Goal: Task Accomplishment & Management: Use online tool/utility

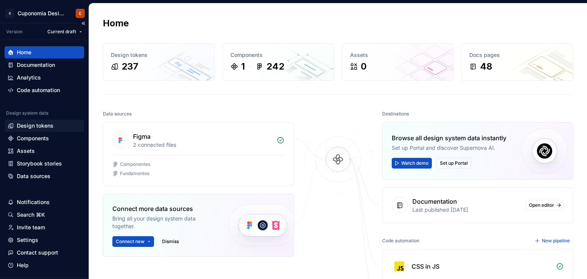
click at [49, 129] on div "Design tokens" at bounding box center [35, 126] width 37 height 8
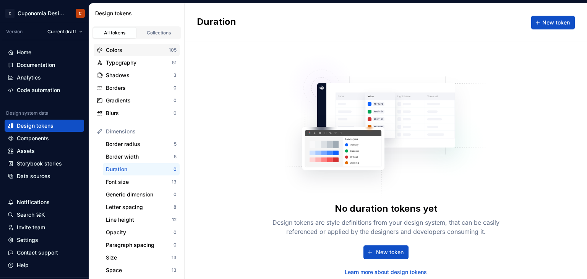
click at [127, 53] on div "Colors 105" at bounding box center [137, 50] width 86 height 12
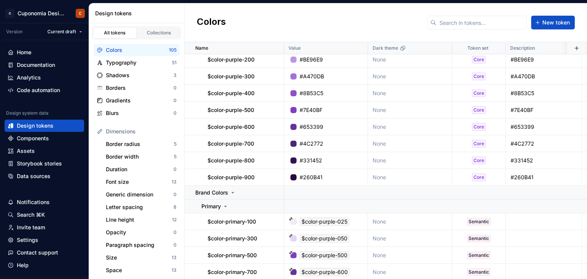
scroll to position [1805, 0]
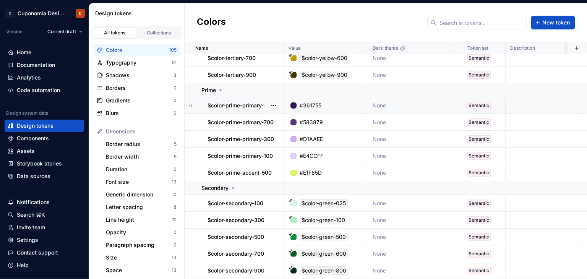
click at [324, 102] on div "#361755" at bounding box center [328, 106] width 78 height 8
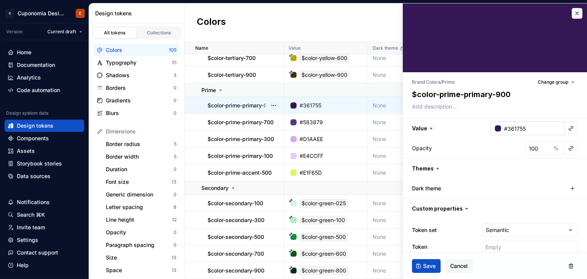
type textarea "*"
click at [520, 130] on input "#361755" at bounding box center [532, 128] width 63 height 14
paste input "331452"
type input "#331452"
click at [509, 142] on div "Opacity 100 %" at bounding box center [495, 148] width 166 height 14
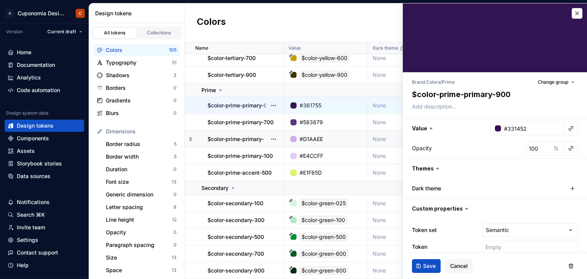
click at [326, 136] on div "#D1AAEE" at bounding box center [328, 139] width 78 height 8
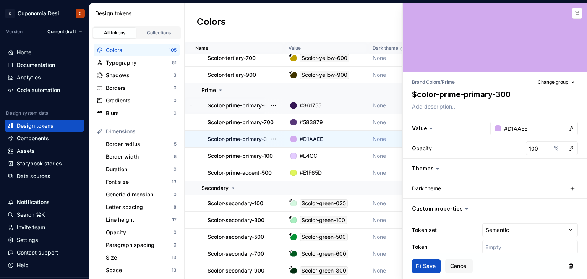
click at [311, 135] on div "#D1AAEE" at bounding box center [310, 139] width 23 height 8
type textarea "*"
click at [522, 127] on input "#D1AAEE" at bounding box center [532, 128] width 63 height 14
paste input "BE96E9"
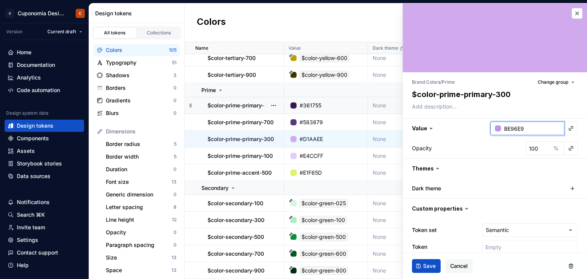
type input "BE96E9"
type textarea "*"
type input "#BE96E9"
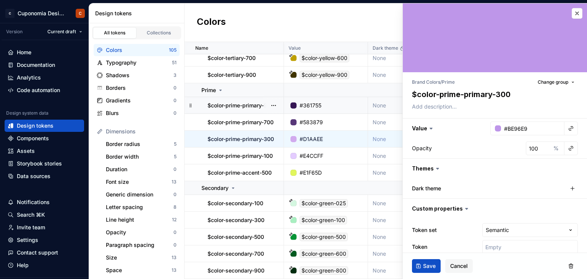
click at [506, 141] on div "Opacity 100 %" at bounding box center [495, 148] width 184 height 20
click at [321, 156] on td "#E4CCFF" at bounding box center [326, 155] width 84 height 17
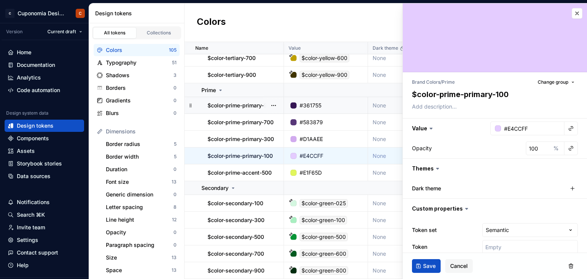
click at [523, 131] on input "#E4CCFF" at bounding box center [532, 128] width 63 height 14
type textarea "*"
paste input "E5D4F7"
type input "E5D4F7"
type textarea "*"
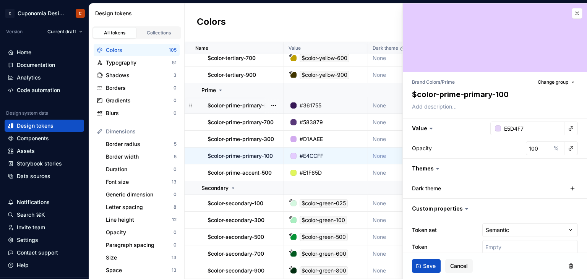
type input "#E5D4F7"
click at [507, 139] on div "Opacity 100 %" at bounding box center [495, 148] width 184 height 20
click at [324, 172] on div "#E1F65D" at bounding box center [328, 173] width 78 height 8
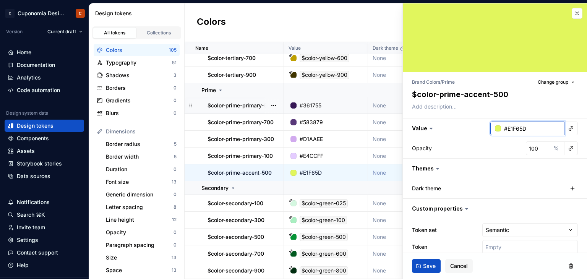
click at [537, 121] on input "#E1F65D" at bounding box center [532, 128] width 63 height 14
type textarea "*"
paste input "text"
type input "E1F65D"
type textarea "*"
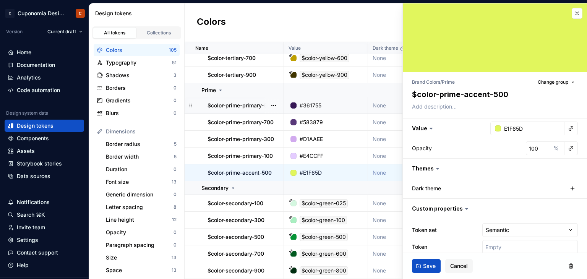
type input "#E1F65D"
click at [505, 141] on div "Opacity 100 %" at bounding box center [495, 148] width 166 height 14
click at [430, 265] on span "Save" at bounding box center [429, 266] width 13 height 8
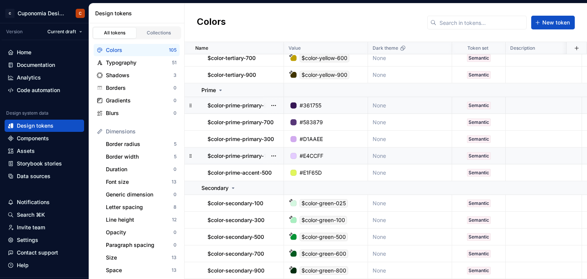
click at [309, 155] on div "#E4CCFF" at bounding box center [311, 156] width 24 height 8
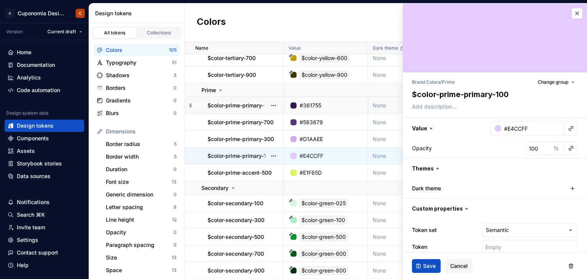
type textarea "*"
click at [513, 127] on input "#E4CCFF" at bounding box center [532, 128] width 63 height 14
paste input "E5D4F7"
type input "E5D4F7"
type textarea "*"
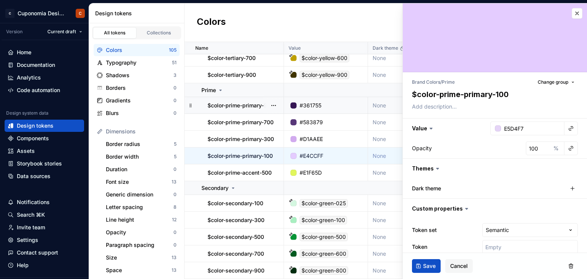
type input "#E5D4F7"
click at [500, 142] on div "Opacity 100 %" at bounding box center [495, 148] width 166 height 14
click at [524, 129] on input "#E5D4F7" at bounding box center [532, 128] width 63 height 14
click at [424, 104] on textarea at bounding box center [493, 106] width 166 height 11
paste textarea "#E5D4F7"
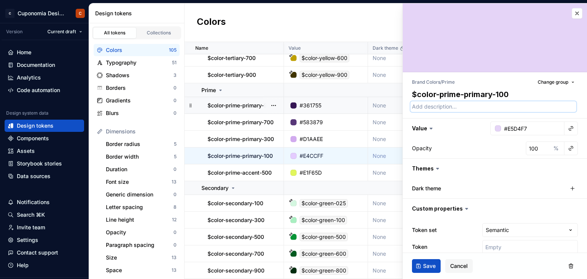
type textarea "*"
type textarea "#E5D4F7"
click at [426, 267] on span "Save" at bounding box center [429, 266] width 13 height 8
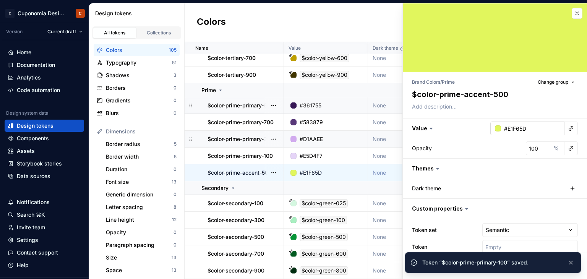
click at [516, 126] on input "#E1F65D" at bounding box center [532, 128] width 63 height 14
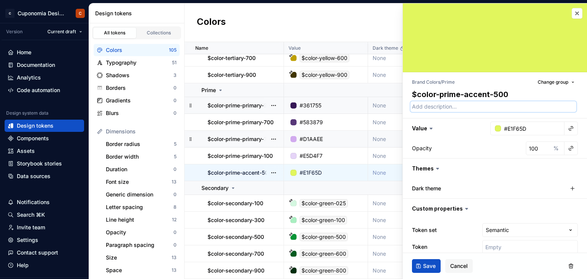
click at [452, 105] on textarea at bounding box center [493, 106] width 166 height 11
paste textarea "#E1F65D"
type textarea "*"
type textarea "#E1F65D"
click at [430, 270] on button "Save" at bounding box center [426, 266] width 29 height 14
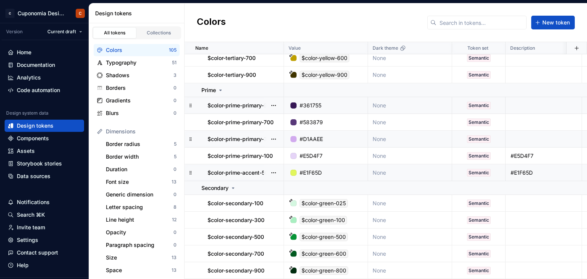
click at [335, 135] on div "#D1AAEE" at bounding box center [328, 139] width 78 height 8
type textarea "*"
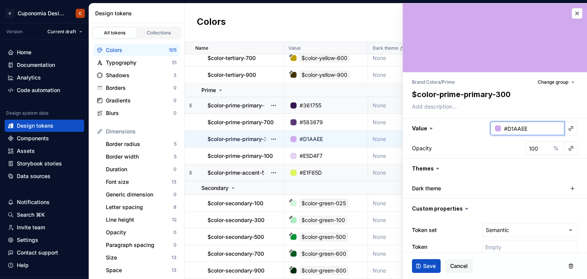
click at [516, 129] on input "#D1AAEE" at bounding box center [532, 128] width 63 height 14
paste input "BE96E9"
type input "BE96E9"
type textarea "*"
type input "#BE96E9"
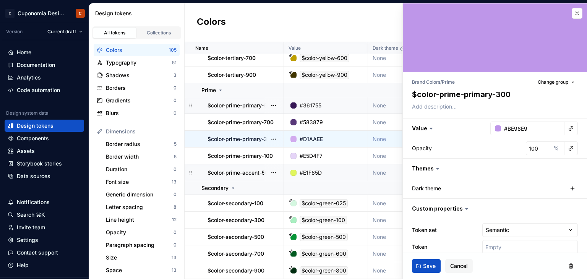
click at [494, 139] on div "Opacity 100 %" at bounding box center [495, 148] width 184 height 20
click at [514, 131] on input "#BE96E9" at bounding box center [532, 128] width 63 height 14
click at [452, 109] on textarea at bounding box center [493, 106] width 166 height 11
paste textarea "#BE96E9"
type textarea "*"
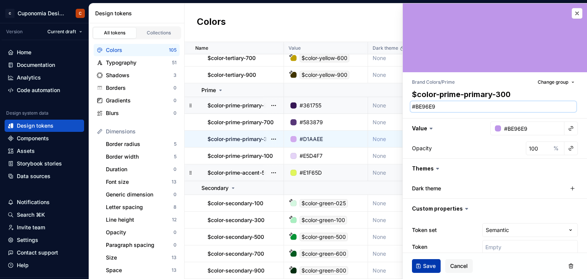
type textarea "#BE96E9"
click at [434, 263] on span "Save" at bounding box center [429, 266] width 13 height 8
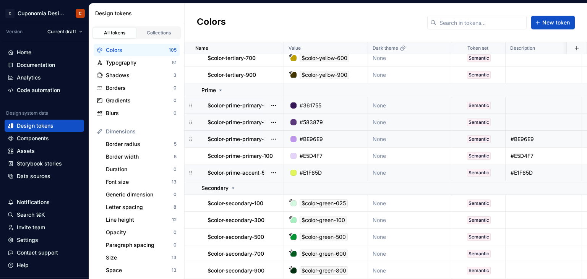
click at [337, 118] on div "#583879" at bounding box center [328, 122] width 78 height 8
type textarea "*"
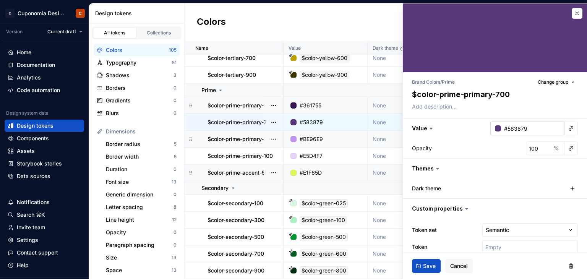
click at [531, 128] on input "#583879" at bounding box center [532, 128] width 63 height 14
paste input "text"
type input "583879"
type textarea "*"
type input "#583879"
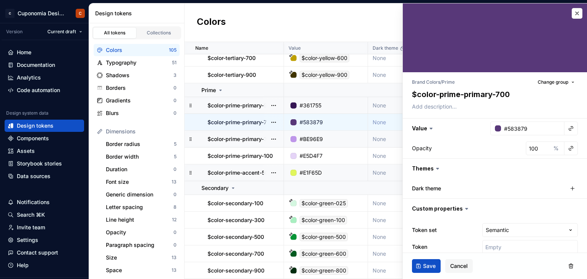
click at [503, 139] on div "Opacity 100 %" at bounding box center [495, 148] width 184 height 20
click at [514, 127] on input "#583879" at bounding box center [532, 128] width 63 height 14
click at [456, 101] on textarea at bounding box center [493, 106] width 166 height 11
paste textarea "#583879"
type textarea "*"
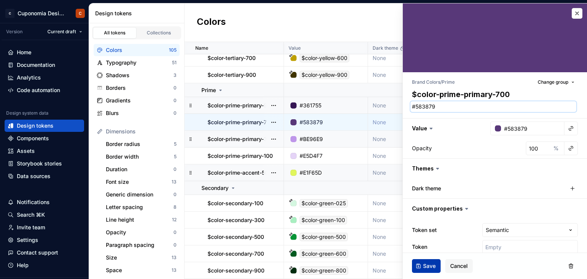
type textarea "#583879"
click at [426, 262] on span "Save" at bounding box center [429, 266] width 13 height 8
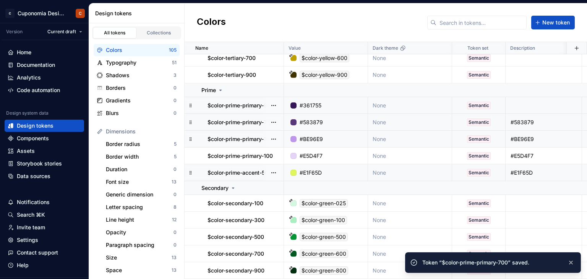
click at [333, 102] on div "#361755" at bounding box center [328, 106] width 78 height 8
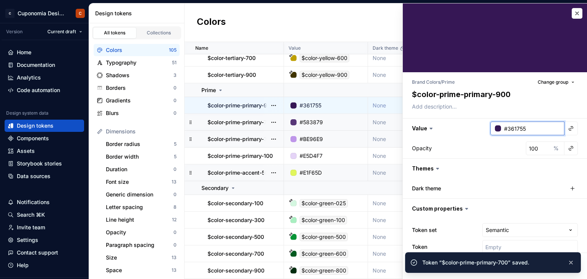
click at [529, 124] on input "#361755" at bounding box center [532, 128] width 63 height 14
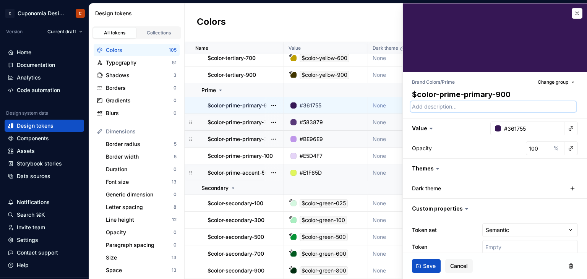
click at [455, 103] on textarea at bounding box center [493, 106] width 166 height 11
paste textarea "#361755"
type textarea "*"
type textarea "#361755"
click at [514, 132] on input "#361755" at bounding box center [532, 128] width 63 height 14
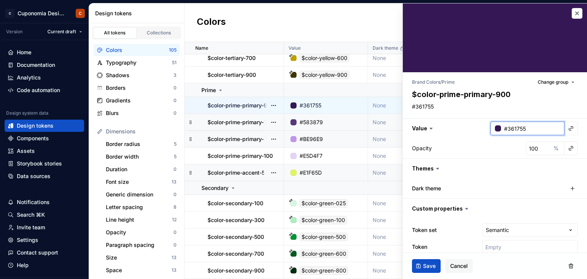
paste input "331452"
type input "331452"
type textarea "*"
type input "#331452"
click at [488, 139] on div "Opacity 100 %" at bounding box center [495, 148] width 184 height 20
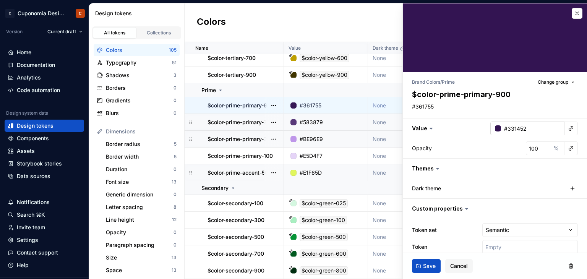
click at [520, 126] on input "#331452" at bounding box center [532, 128] width 63 height 14
click at [454, 108] on textarea "#361755" at bounding box center [493, 106] width 166 height 11
paste textarea "31452"
type textarea "*"
type textarea "#331452"
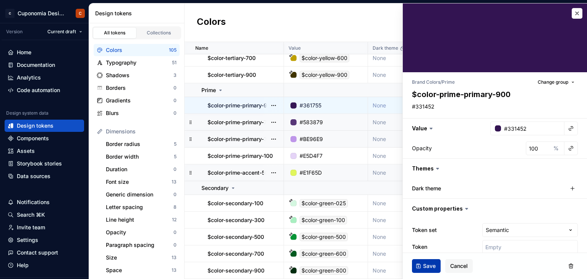
click at [432, 269] on button "Save" at bounding box center [426, 266] width 29 height 14
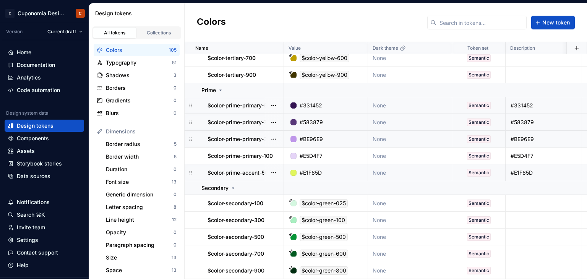
click at [315, 103] on div "#331452" at bounding box center [310, 106] width 23 height 8
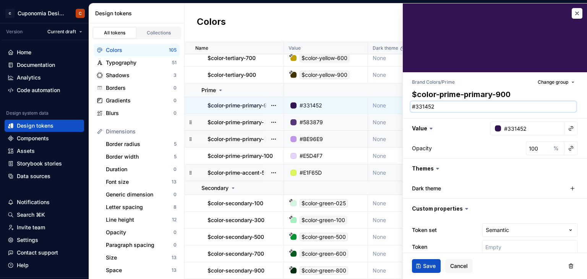
click at [439, 103] on textarea "#331452" at bounding box center [493, 106] width 166 height 11
click at [319, 135] on div "#BE96E9" at bounding box center [310, 139] width 23 height 8
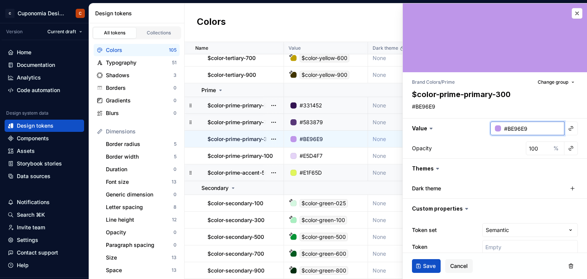
click at [515, 123] on input "#BE96E9" at bounding box center [532, 128] width 63 height 14
click at [323, 152] on div "#E5D4F7" at bounding box center [328, 156] width 78 height 8
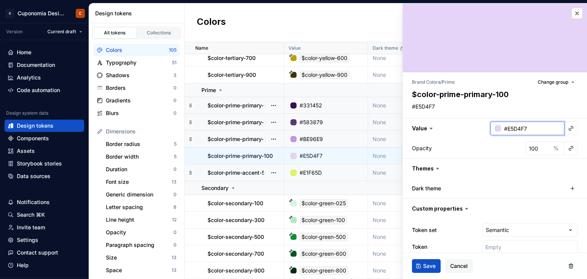
click at [513, 127] on input "#E5D4F7" at bounding box center [532, 128] width 63 height 14
click at [572, 14] on button "button" at bounding box center [576, 13] width 11 height 11
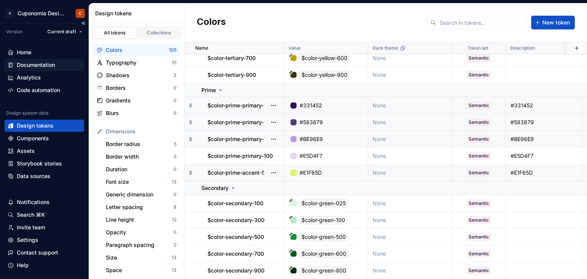
click at [41, 65] on div "Documentation" at bounding box center [36, 65] width 38 height 8
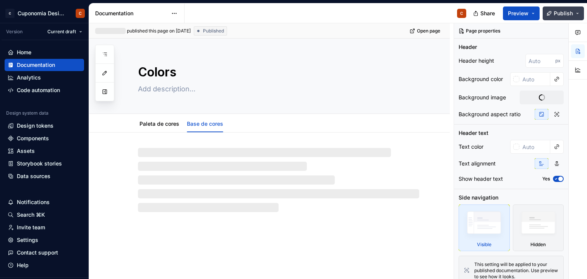
click at [558, 15] on span "Publish" at bounding box center [563, 14] width 19 height 8
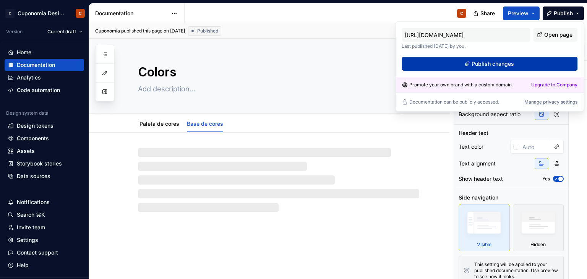
click at [528, 63] on button "Publish changes" at bounding box center [489, 64] width 176 height 14
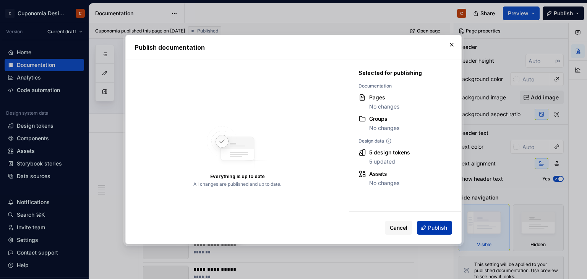
click at [427, 226] on button "Publish" at bounding box center [434, 228] width 35 height 14
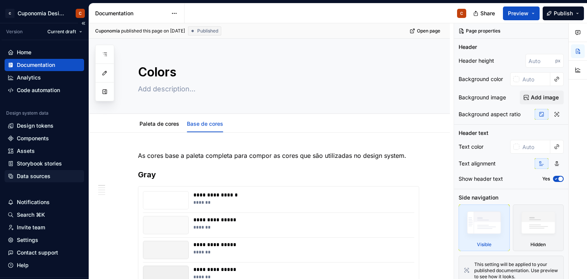
type textarea "*"
click at [32, 173] on div "Data sources" at bounding box center [34, 176] width 34 height 8
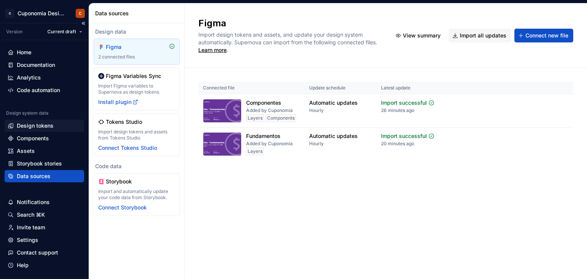
click at [50, 126] on div "Design tokens" at bounding box center [35, 126] width 37 height 8
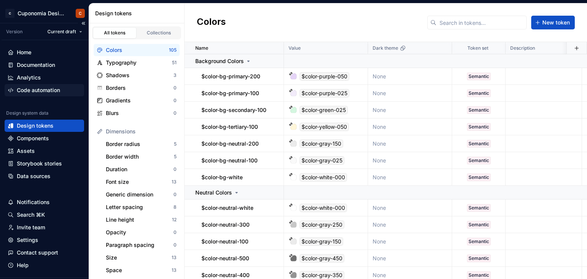
click at [54, 87] on div "Code automation" at bounding box center [38, 90] width 43 height 8
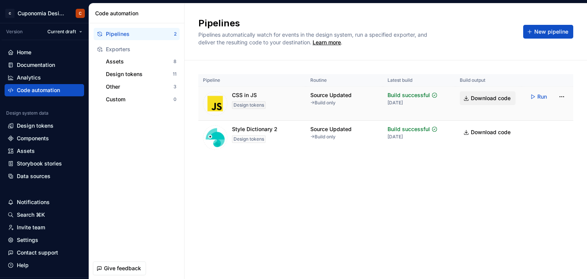
click at [493, 101] on span "Download code" at bounding box center [491, 98] width 40 height 8
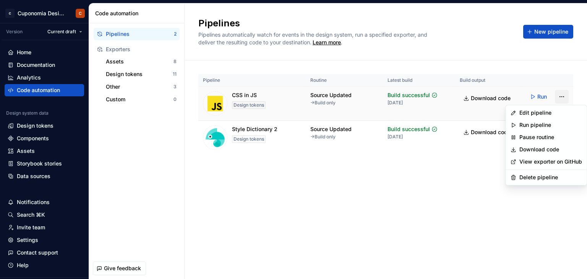
click at [562, 98] on html "C Cuponomia Design System C Version Current draft Home Documentation Analytics …" at bounding box center [293, 139] width 587 height 279
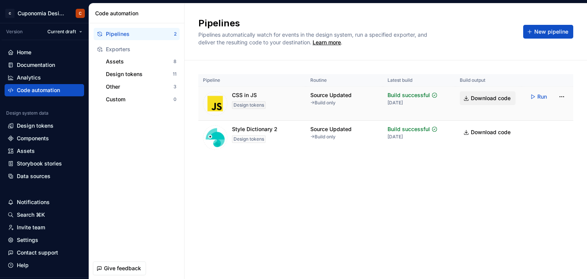
click at [499, 97] on html "C Cuponomia Design System C Version Current draft Home Documentation Analytics …" at bounding box center [293, 139] width 587 height 279
click at [499, 97] on span "Download code" at bounding box center [491, 98] width 40 height 8
click at [486, 132] on span "Download code" at bounding box center [491, 132] width 40 height 8
click at [558, 99] on html "C Cuponomia Design System C Version Current draft Home Documentation Analytics …" at bounding box center [293, 139] width 587 height 279
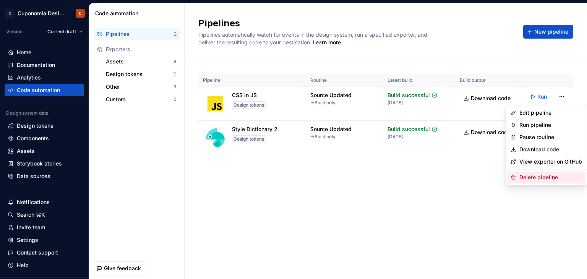
click at [544, 178] on div "Delete pipeline" at bounding box center [550, 177] width 63 height 8
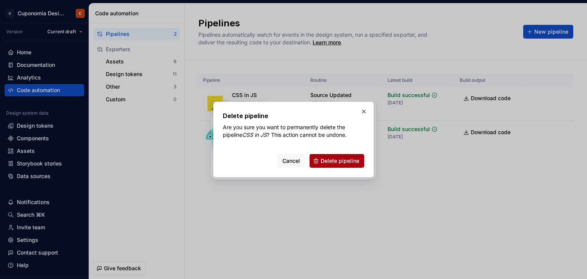
click at [320, 164] on button "Delete pipeline" at bounding box center [336, 161] width 55 height 14
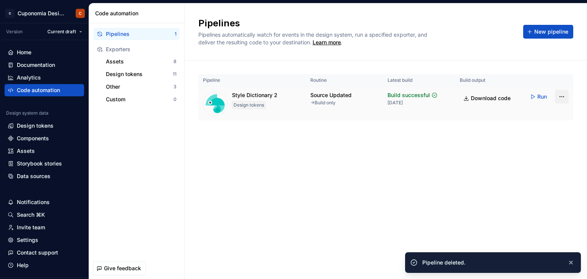
click at [564, 98] on html "C Cuponomia Design System C Version Current draft Home Documentation Analytics …" at bounding box center [293, 139] width 587 height 279
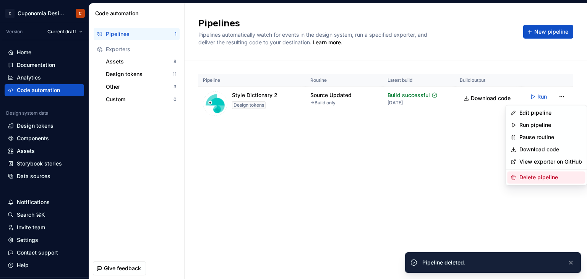
click at [545, 173] on div "Delete pipeline" at bounding box center [550, 177] width 63 height 8
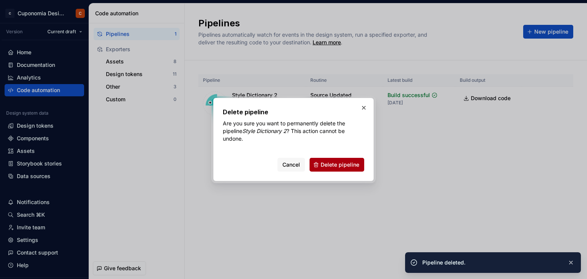
click at [354, 165] on span "Delete pipeline" at bounding box center [339, 165] width 39 height 8
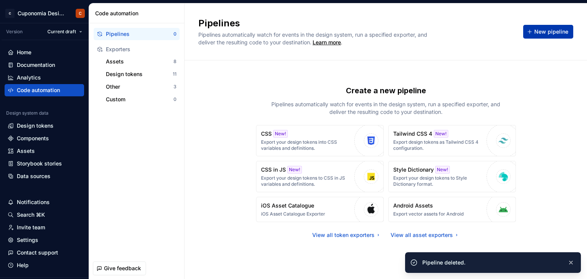
click at [541, 31] on span "New pipeline" at bounding box center [551, 32] width 34 height 8
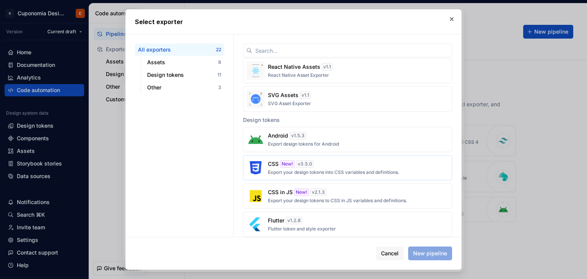
scroll to position [191, 0]
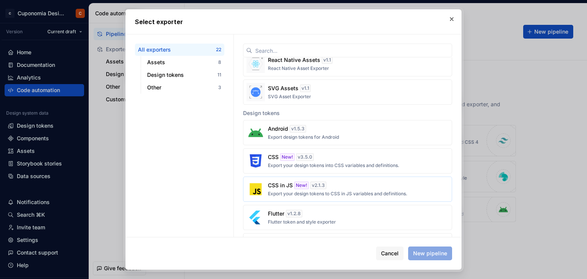
click at [337, 184] on div "CSS in JS New! v 2.1.3 Export your design tokens to CSS in JS variables and def…" at bounding box center [345, 188] width 155 height 15
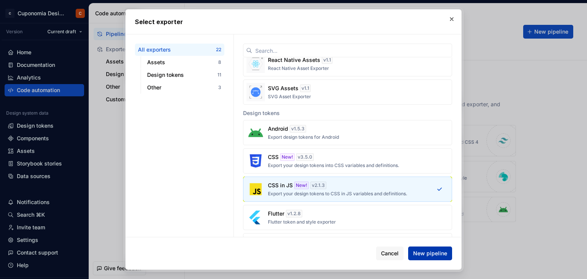
click at [445, 255] on span "New pipeline" at bounding box center [430, 253] width 34 height 8
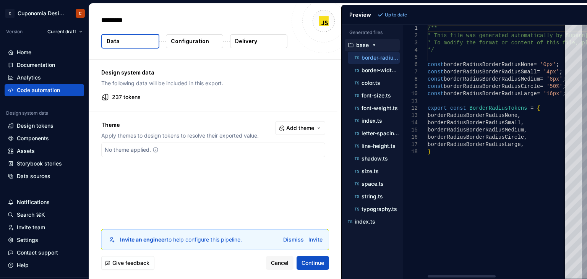
type textarea "*"
click at [382, 91] on button "font-size.ts" at bounding box center [374, 95] width 52 height 8
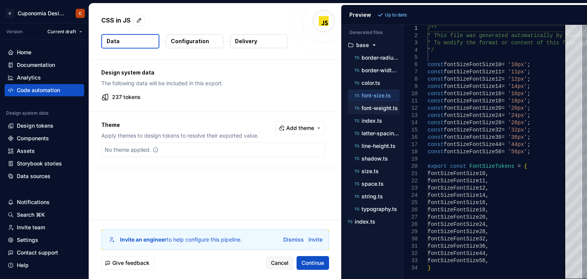
click at [382, 102] on div "font-weight.ts" at bounding box center [374, 108] width 52 height 12
click at [378, 208] on p "typography.ts" at bounding box center [379, 209] width 36 height 6
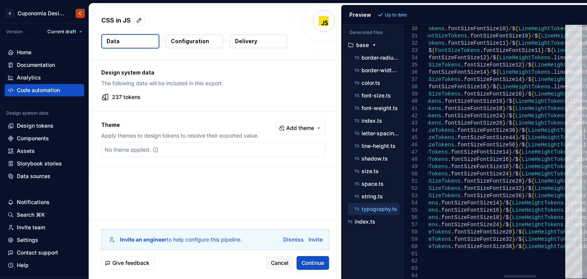
click at [520, 277] on div at bounding box center [520, 276] width 32 height 2
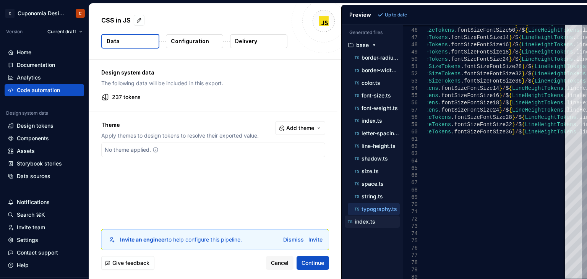
click at [372, 220] on p "index.ts" at bounding box center [364, 221] width 21 height 6
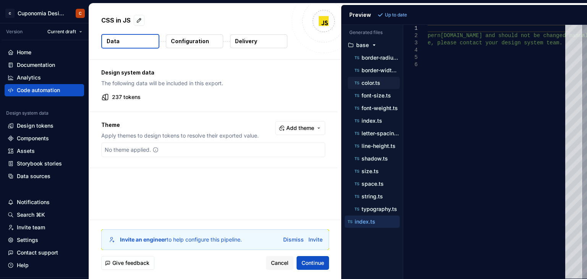
click at [382, 81] on div "color.ts" at bounding box center [376, 83] width 47 height 8
type textarea "**********"
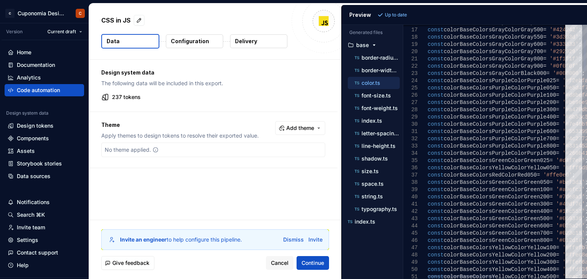
click at [452, 278] on div at bounding box center [496, 276] width 138 height 5
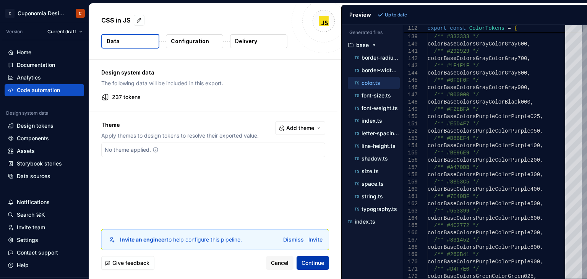
click at [317, 261] on span "Continue" at bounding box center [312, 263] width 23 height 8
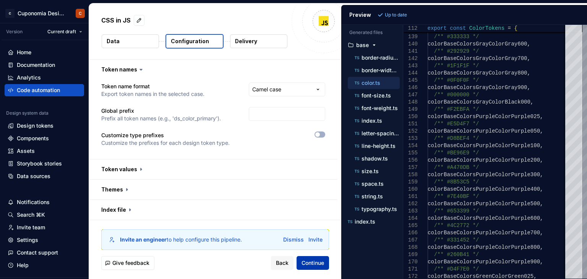
click at [317, 261] on span "Continue" at bounding box center [312, 263] width 23 height 8
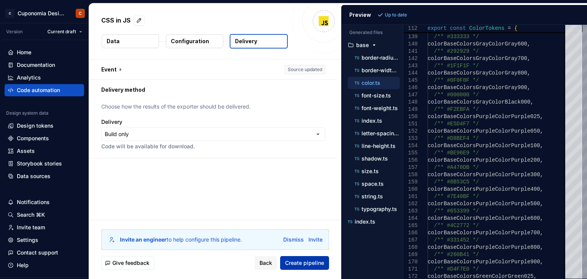
click at [317, 261] on span "Create pipeline" at bounding box center [304, 263] width 39 height 8
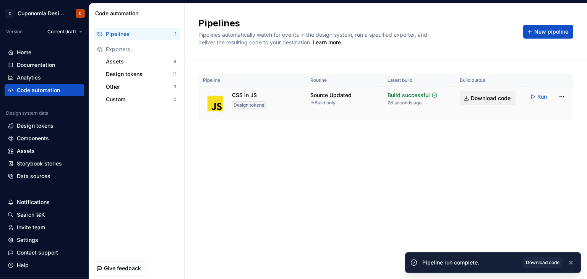
click at [484, 98] on span "Download code" at bounding box center [491, 98] width 40 height 8
